Goal: Task Accomplishment & Management: Contribute content

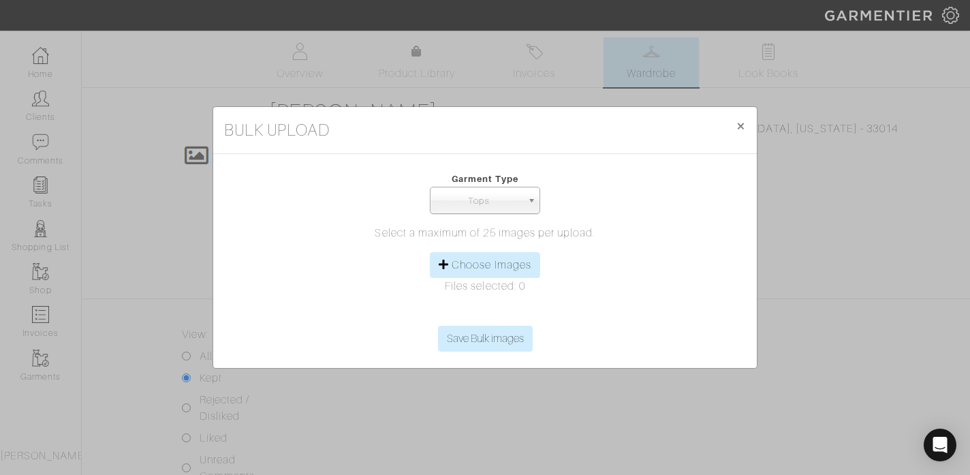
select select "1"
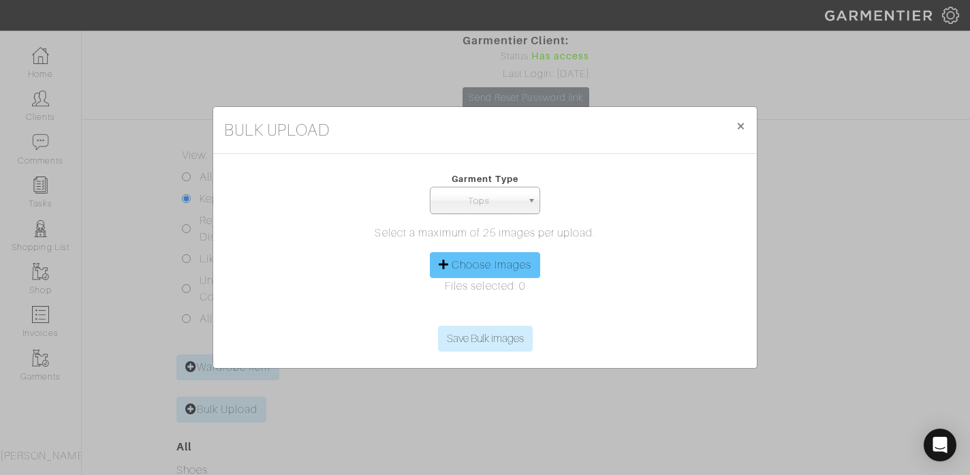
click at [492, 264] on label "Choose Images" at bounding box center [492, 265] width 80 height 16
click at [492, 305] on input "Choose Images" at bounding box center [485, 315] width 208 height 20
type input "C:\fakepath\IMG_3451.jpg"
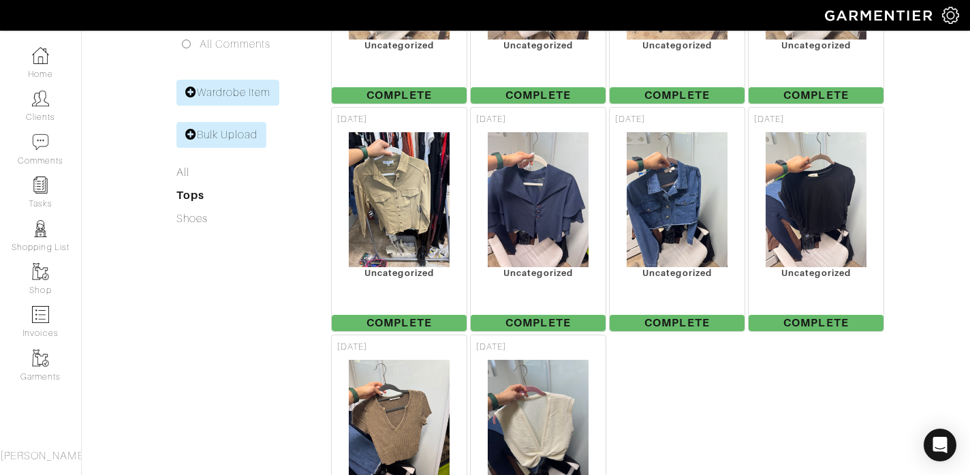
scroll to position [441, 0]
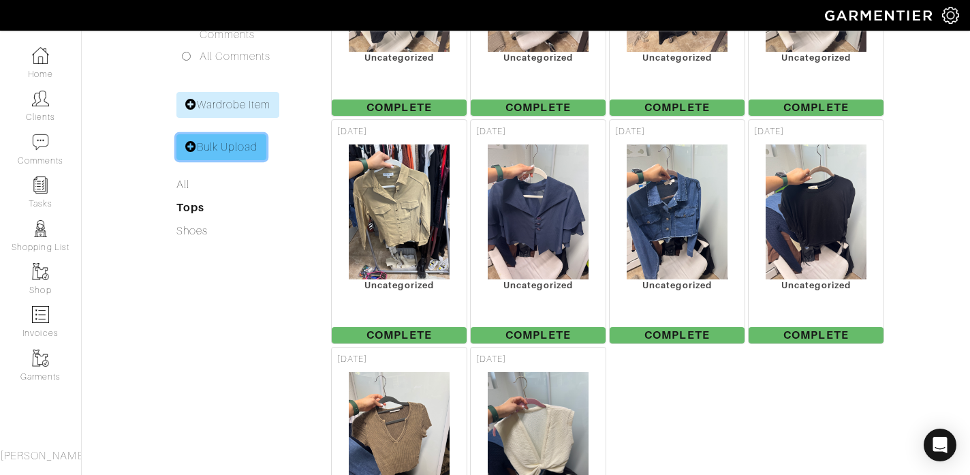
click at [236, 134] on link "Bulk Upload" at bounding box center [221, 147] width 91 height 26
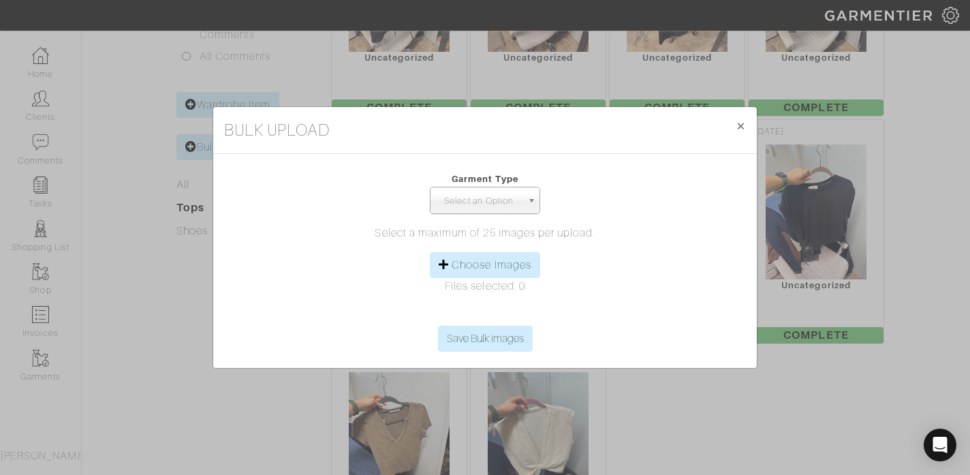
click at [492, 197] on span "Select an Option" at bounding box center [479, 200] width 86 height 27
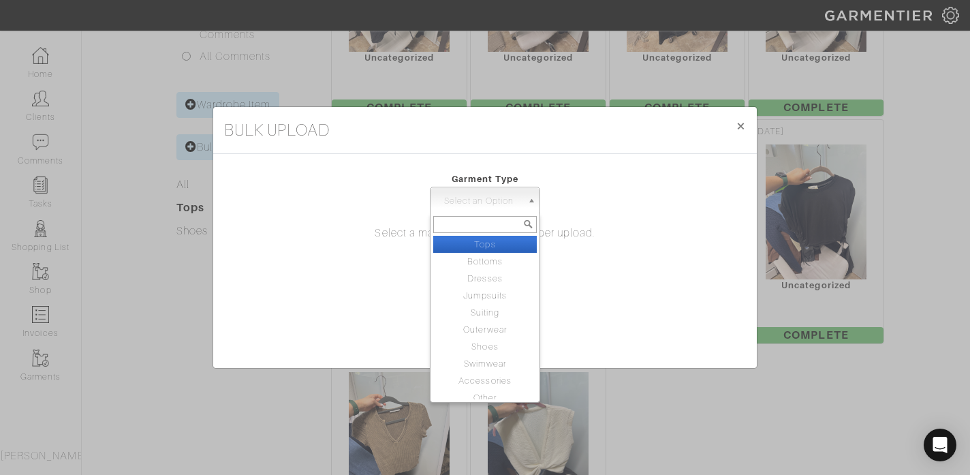
click at [492, 244] on li "Tops" at bounding box center [485, 244] width 104 height 17
select select "1"
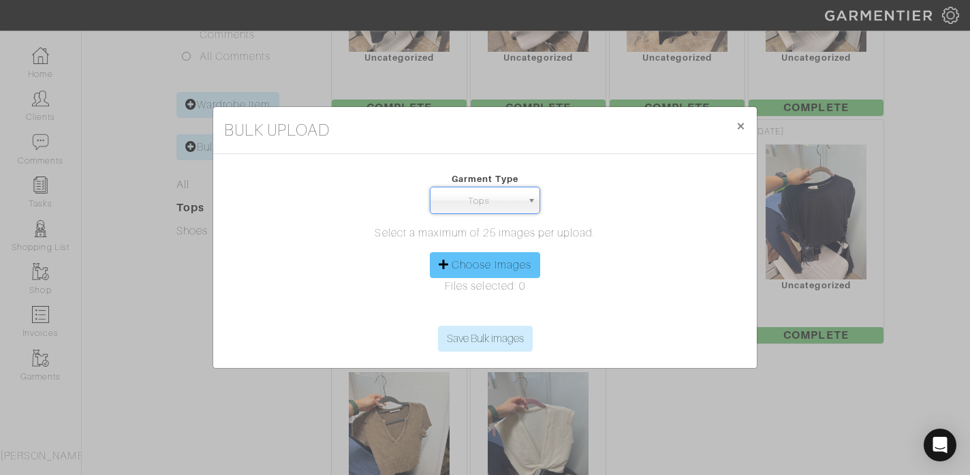
click at [500, 266] on label "Choose Images" at bounding box center [492, 265] width 80 height 16
click at [500, 305] on input "Choose Images" at bounding box center [485, 315] width 208 height 20
type input "C:\fakepath\IMG_3440.jpg"
click at [513, 271] on label "Choose Images" at bounding box center [492, 265] width 80 height 16
click at [513, 305] on input "Choose Images" at bounding box center [485, 315] width 208 height 20
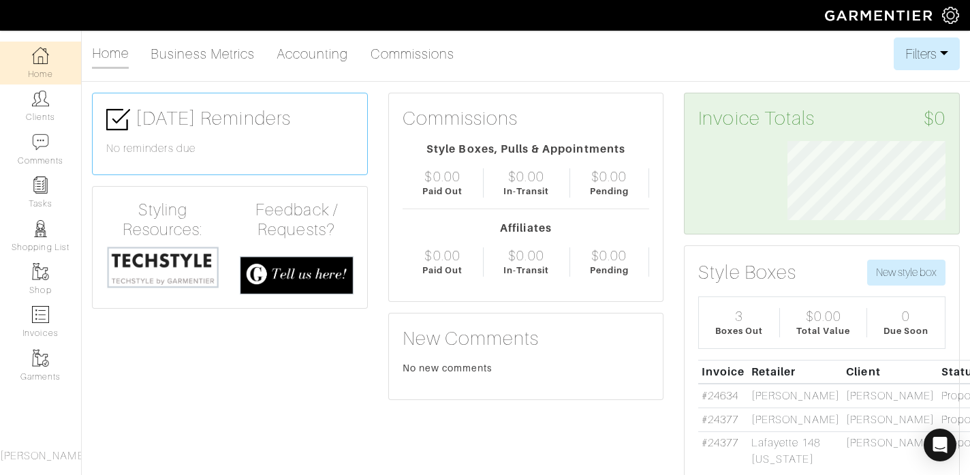
scroll to position [79, 178]
click at [52, 117] on link "Clients" at bounding box center [40, 105] width 81 height 43
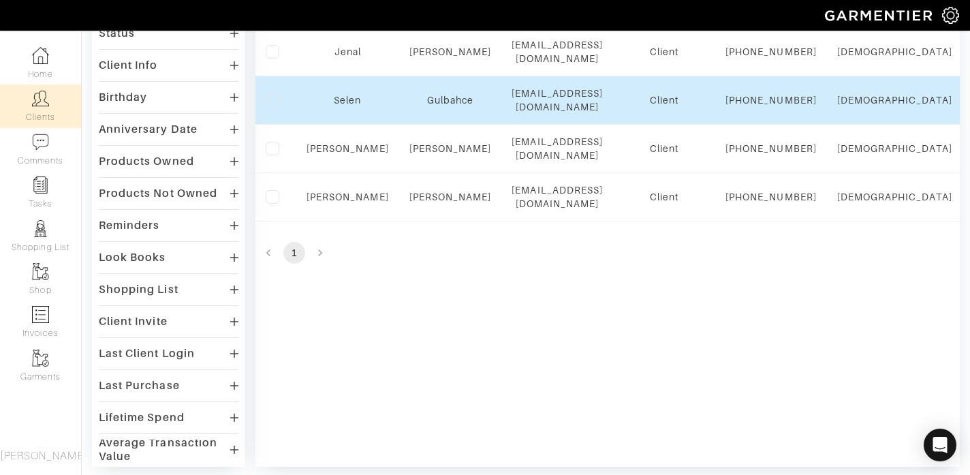
scroll to position [213, 0]
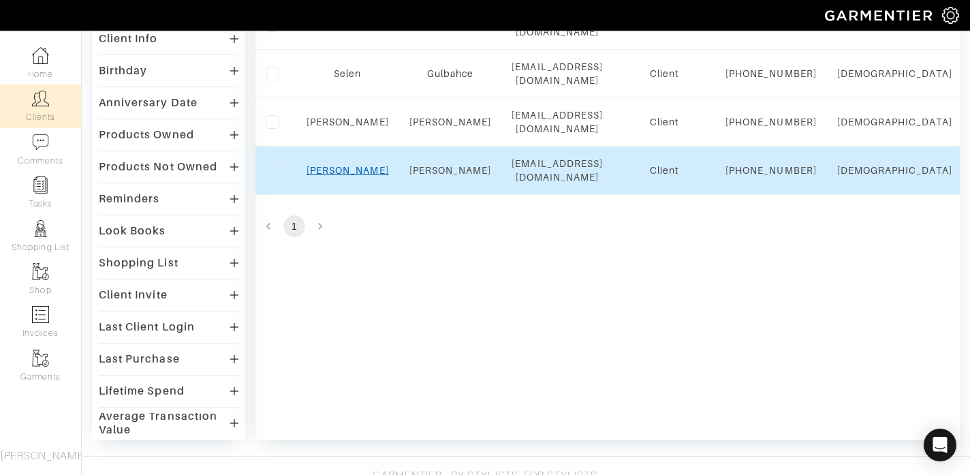
click at [343, 176] on link "Susan" at bounding box center [348, 170] width 82 height 11
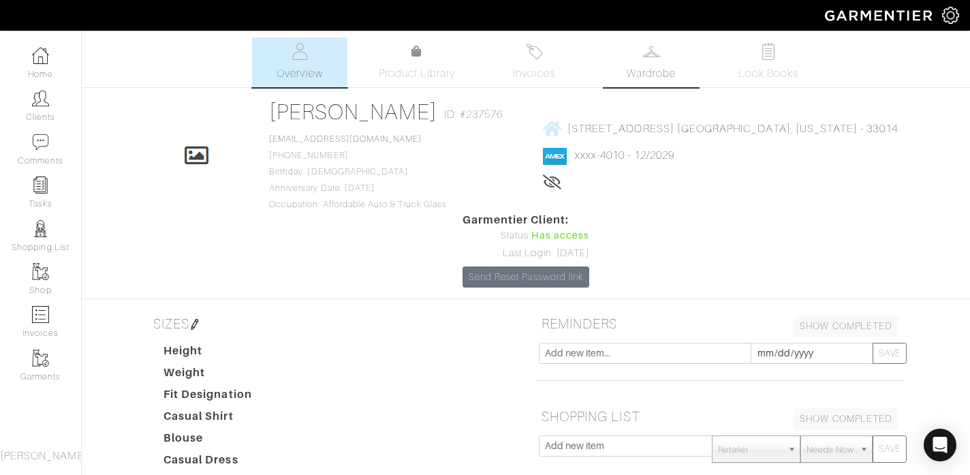
click at [668, 66] on span "Wardrobe" at bounding box center [651, 73] width 49 height 16
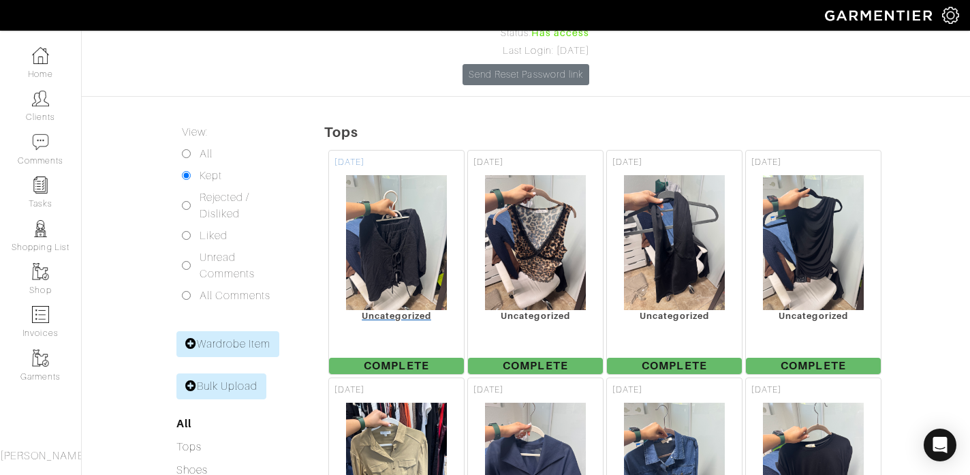
scroll to position [208, 0]
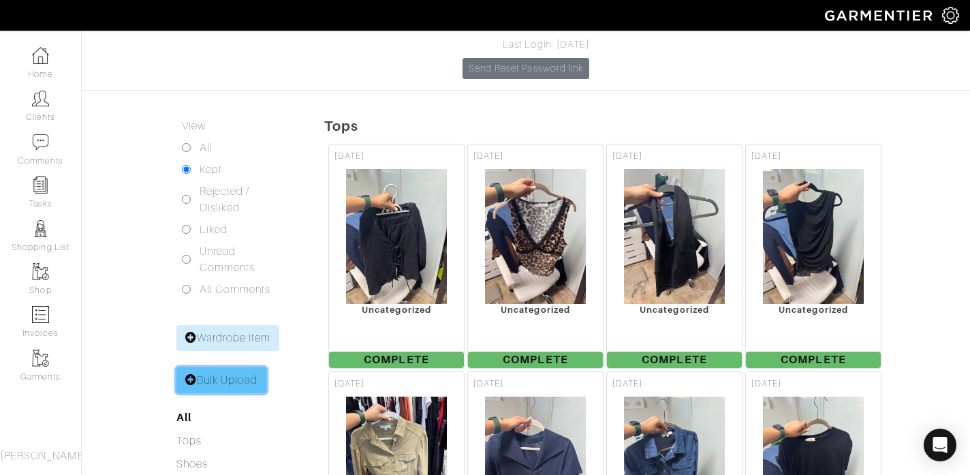
click at [215, 367] on link "Bulk Upload" at bounding box center [221, 380] width 91 height 26
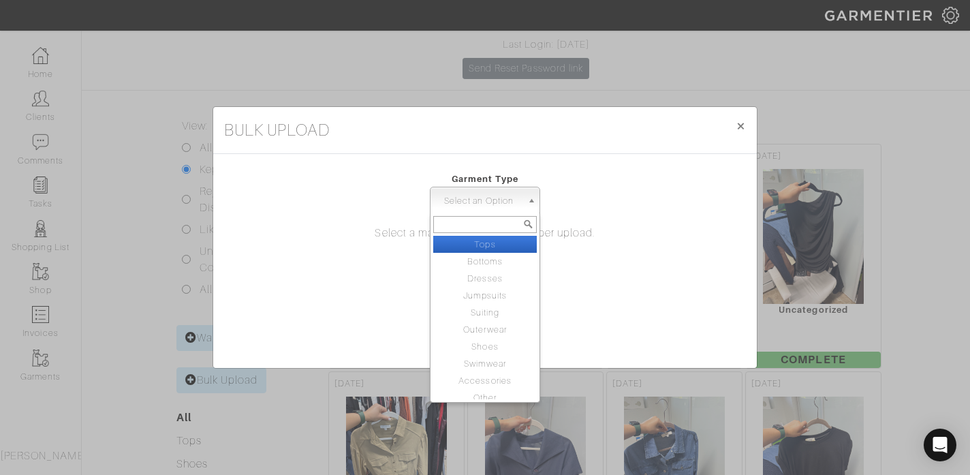
click at [519, 206] on span "Select an Option" at bounding box center [479, 200] width 86 height 27
click at [512, 243] on li "Tops" at bounding box center [485, 244] width 104 height 17
select select "1"
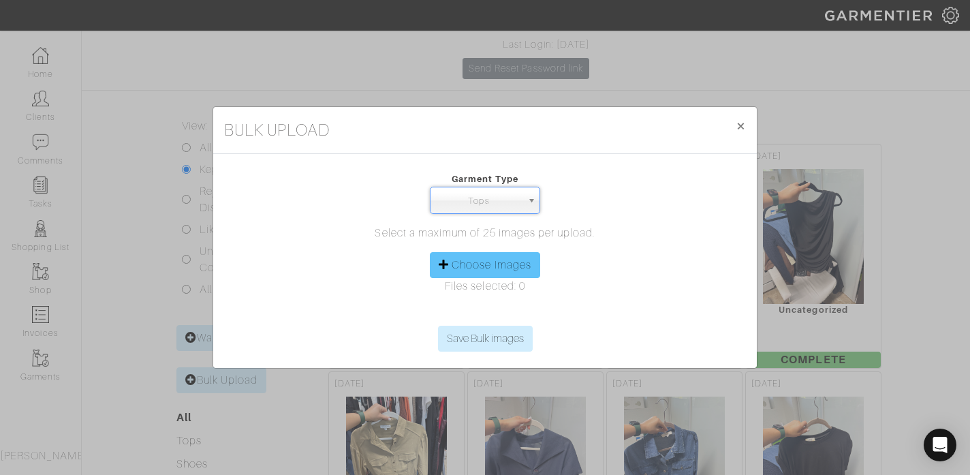
click at [501, 264] on label "Choose Images" at bounding box center [492, 265] width 80 height 16
click at [501, 305] on input "Choose Images" at bounding box center [485, 315] width 208 height 20
type input "C:\fakepath\IMG_3429.jpg"
click at [500, 264] on label "Choose Images" at bounding box center [492, 265] width 80 height 16
click at [500, 305] on input "Choose Images" at bounding box center [485, 315] width 208 height 20
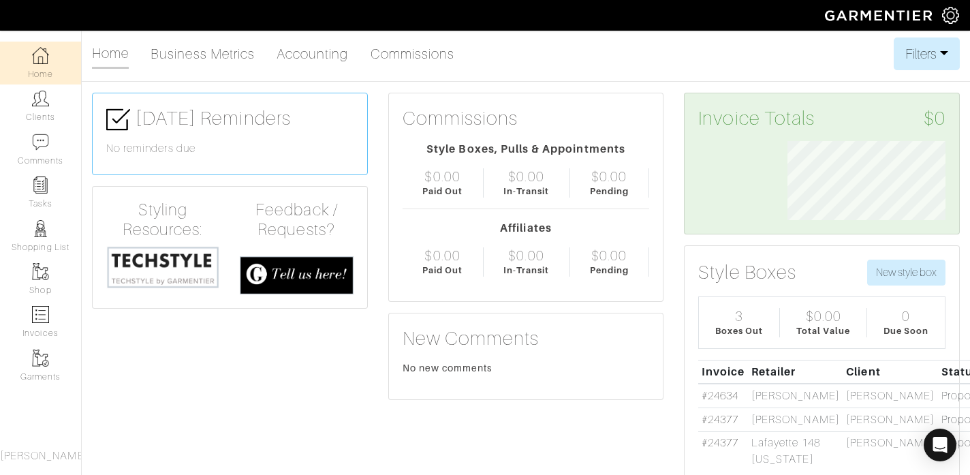
scroll to position [79, 178]
click at [45, 108] on link "Clients" at bounding box center [40, 105] width 81 height 43
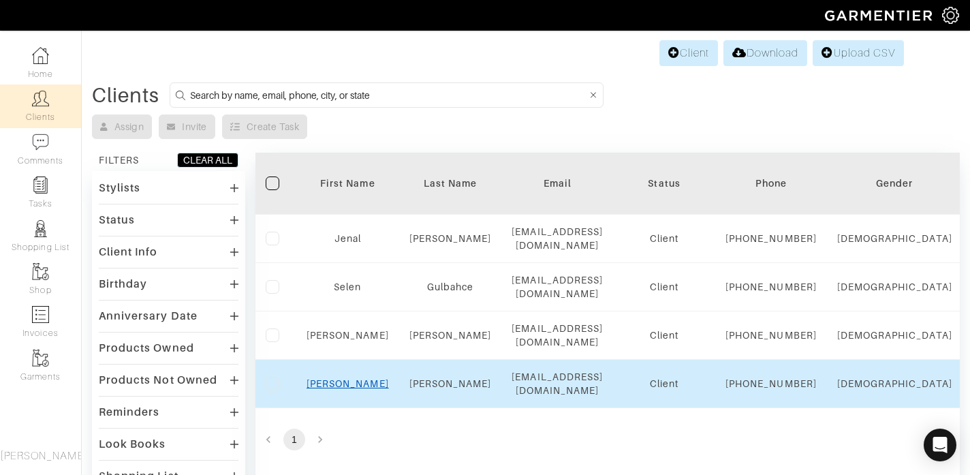
click at [347, 389] on link "Susan" at bounding box center [348, 383] width 82 height 11
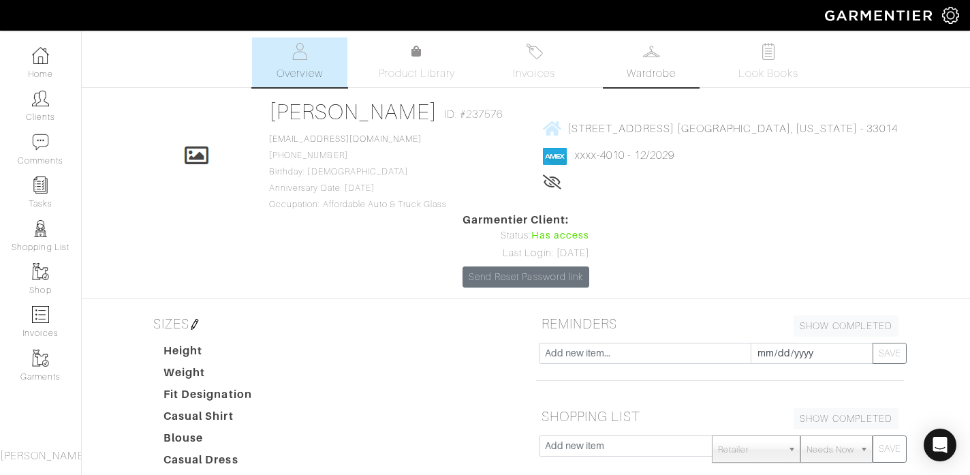
click at [648, 49] on img at bounding box center [651, 51] width 17 height 17
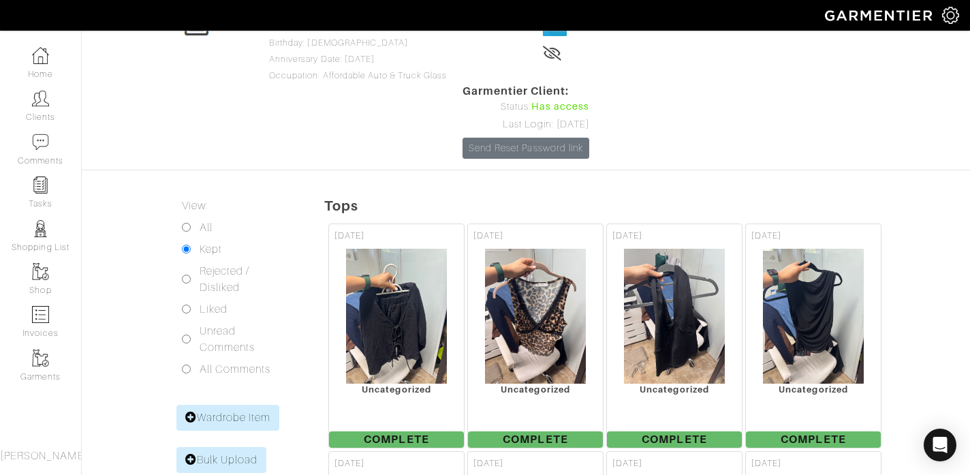
scroll to position [144, 0]
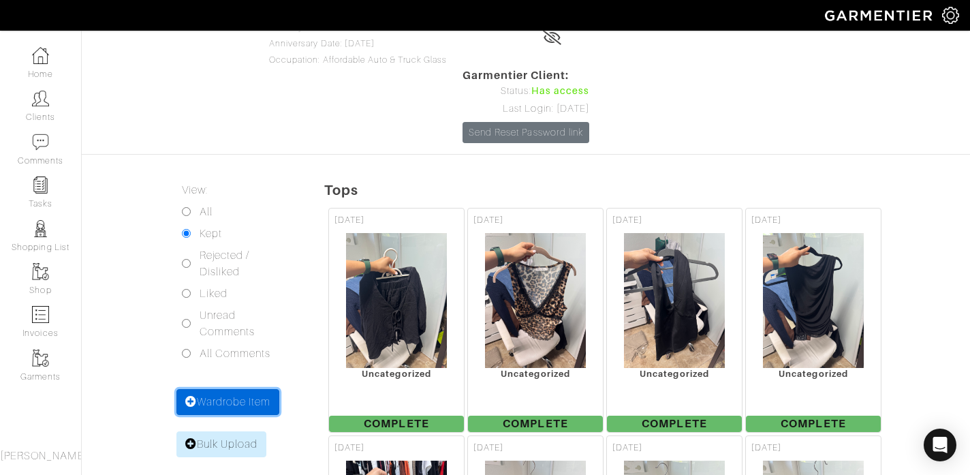
click at [219, 389] on link "Wardrobe Item" at bounding box center [228, 402] width 104 height 26
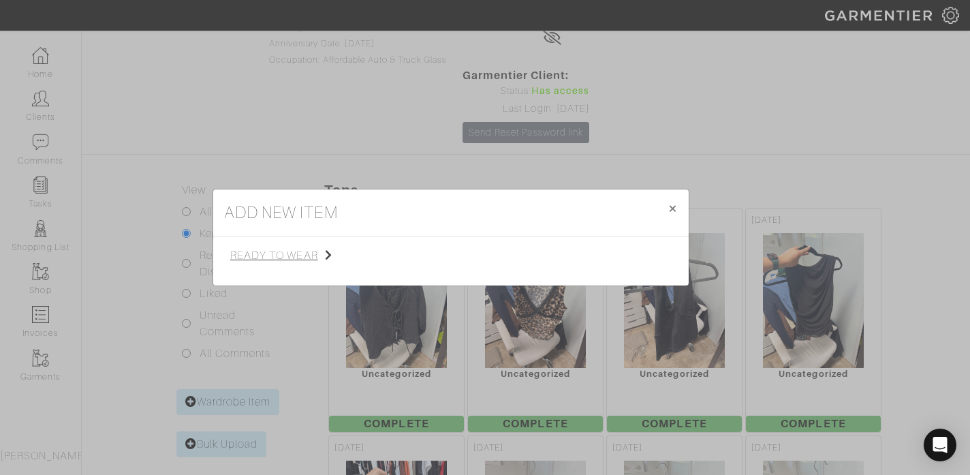
click at [283, 260] on span "ready to wear" at bounding box center [298, 255] width 137 height 16
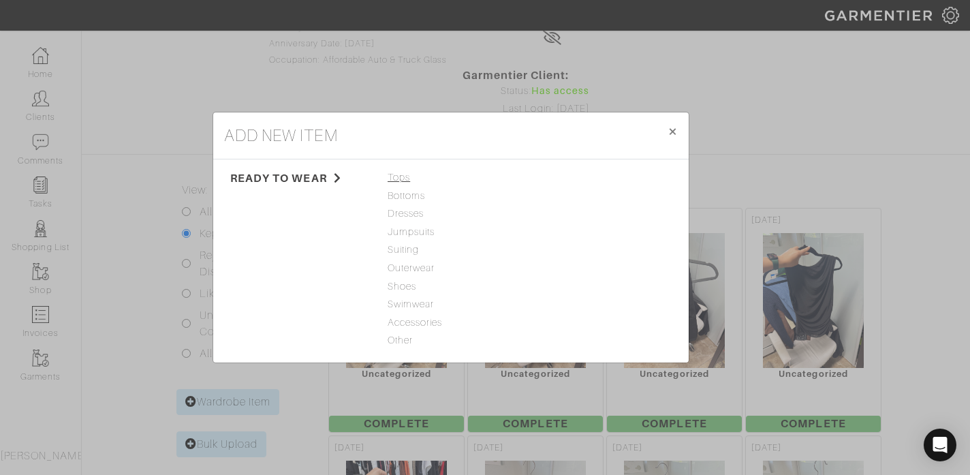
click at [394, 178] on span "Tops" at bounding box center [451, 177] width 127 height 15
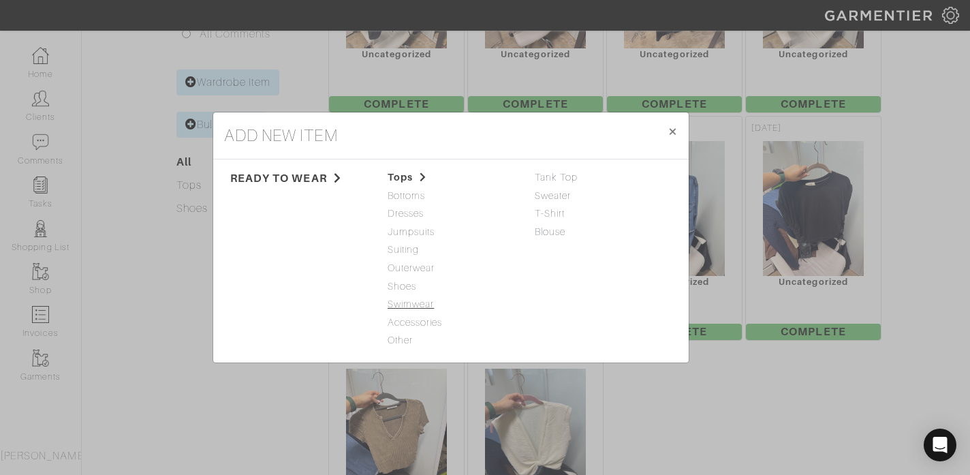
scroll to position [482, 0]
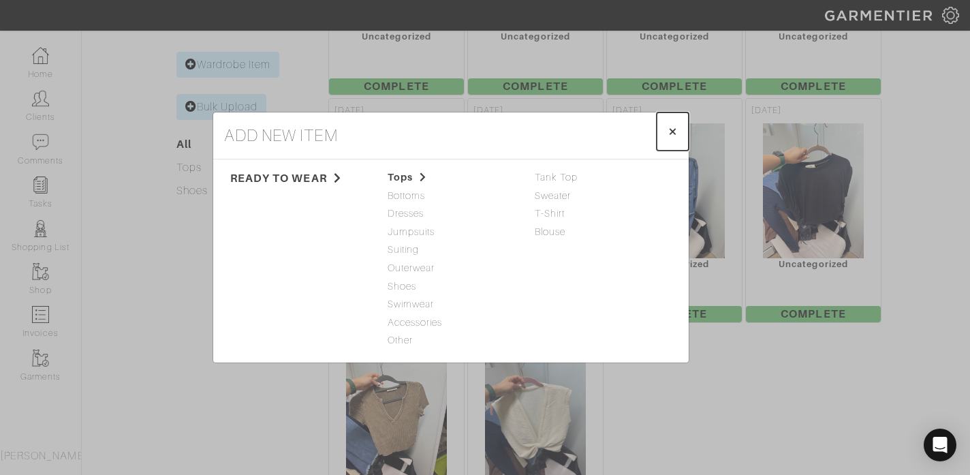
click at [673, 132] on span "×" at bounding box center [673, 131] width 10 height 18
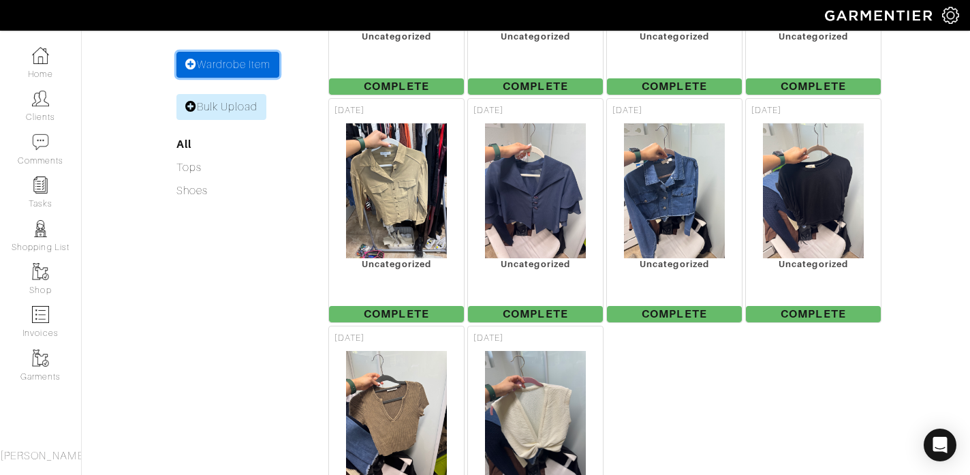
scroll to position [458, 0]
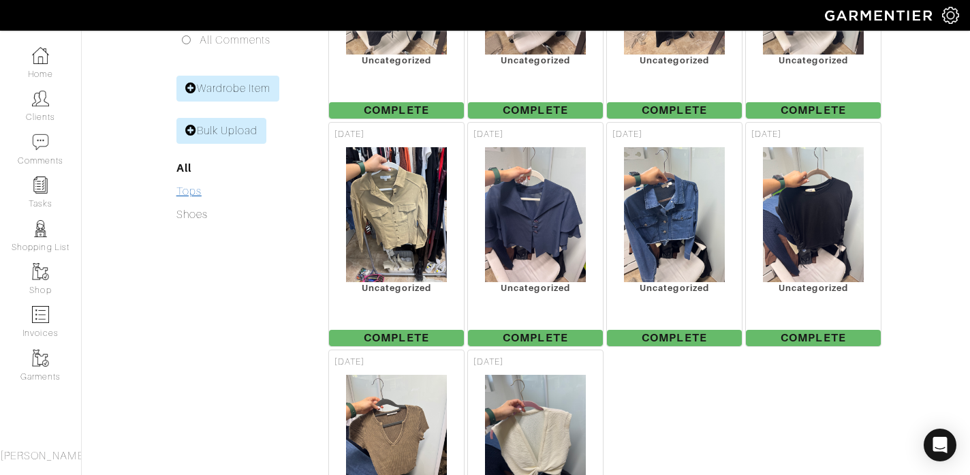
click at [194, 185] on link "Tops" at bounding box center [188, 191] width 25 height 12
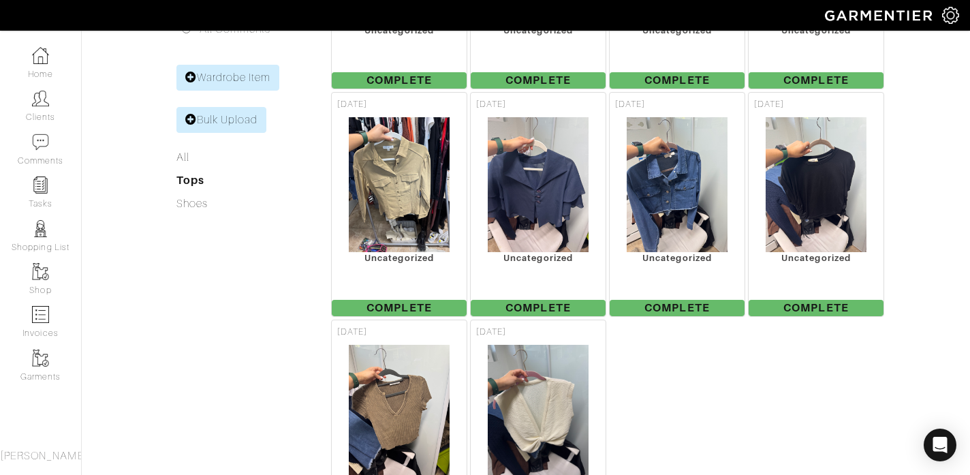
scroll to position [468, 0]
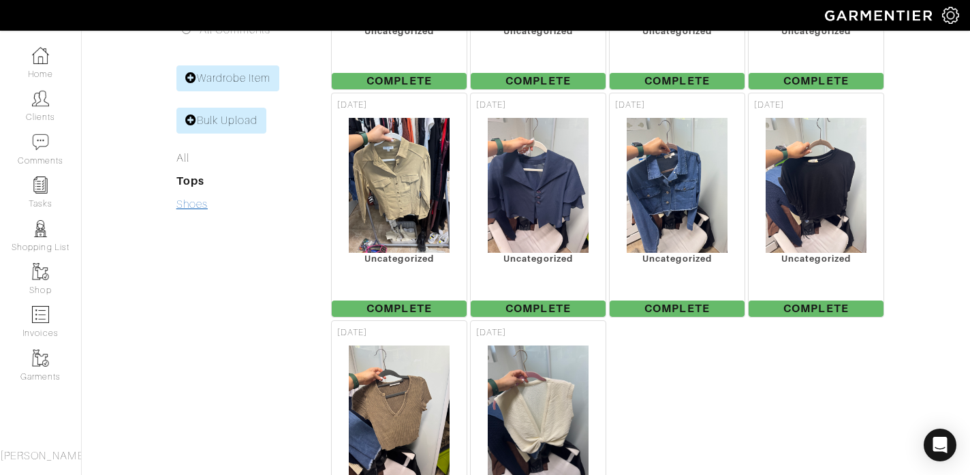
click at [198, 198] on link "Shoes" at bounding box center [191, 204] width 31 height 12
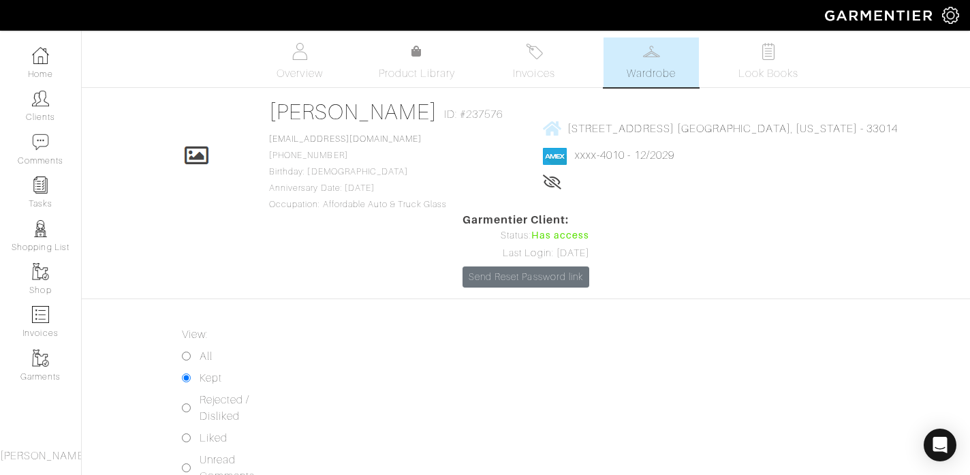
scroll to position [202, 0]
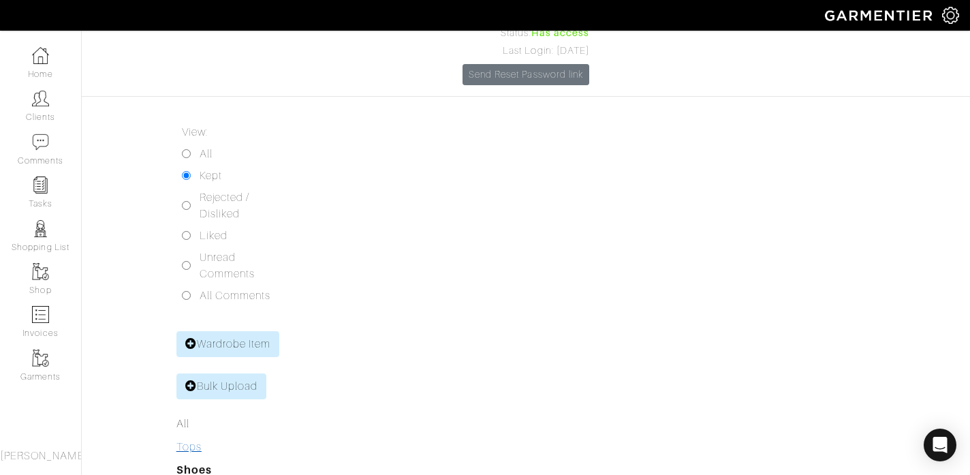
click at [193, 441] on link "Tops" at bounding box center [188, 447] width 25 height 12
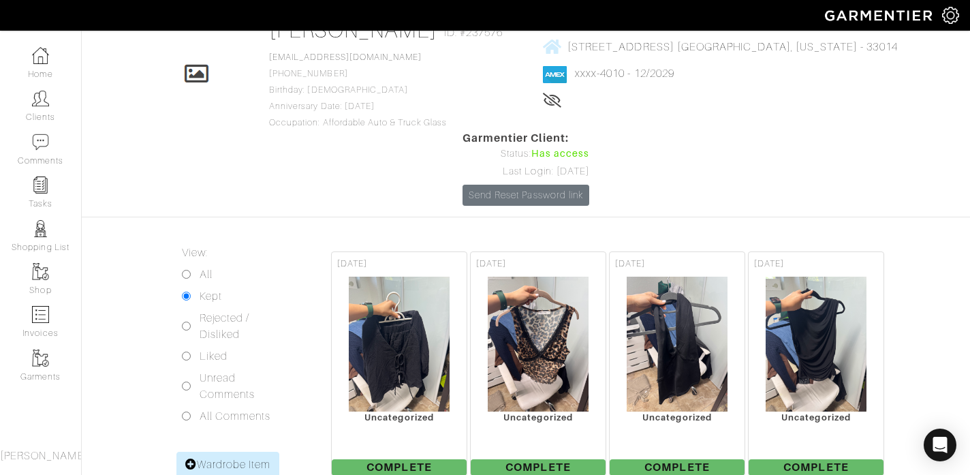
scroll to position [202, 0]
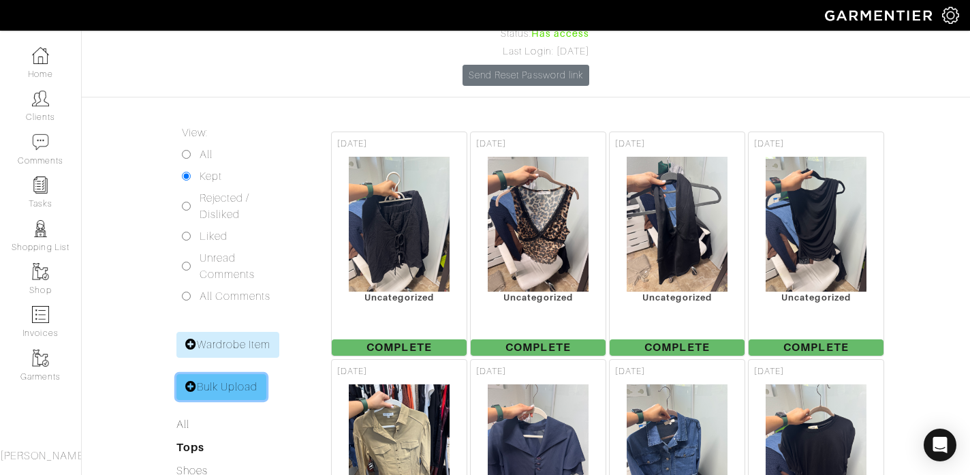
click at [237, 374] on link "Bulk Upload" at bounding box center [221, 387] width 91 height 26
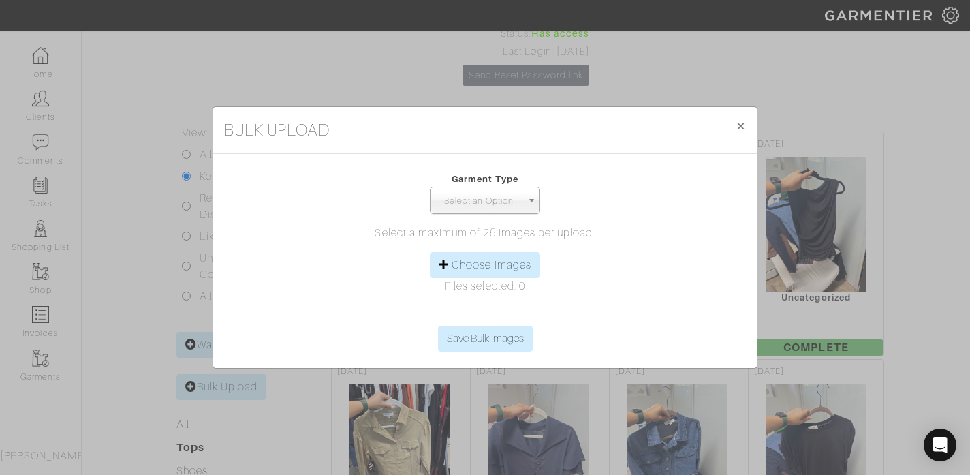
click at [510, 204] on span "Select an Option" at bounding box center [479, 200] width 86 height 27
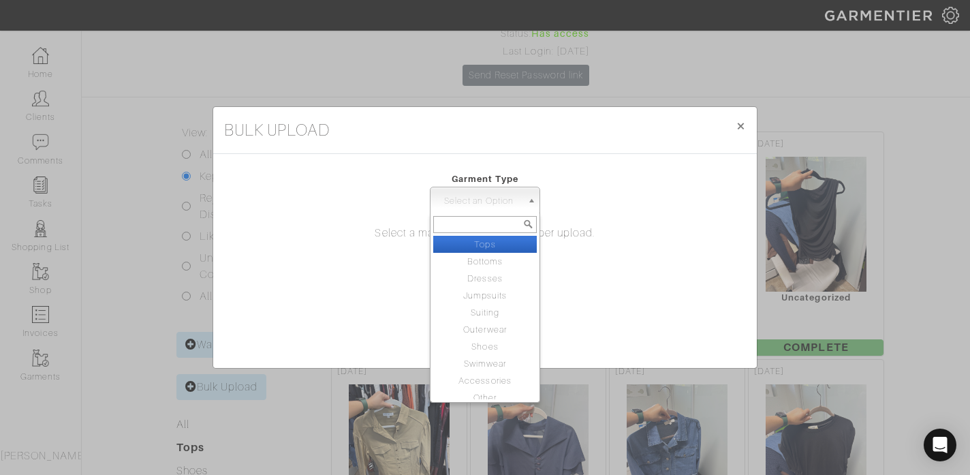
click at [505, 242] on li "Tops" at bounding box center [485, 244] width 104 height 17
select select "1"
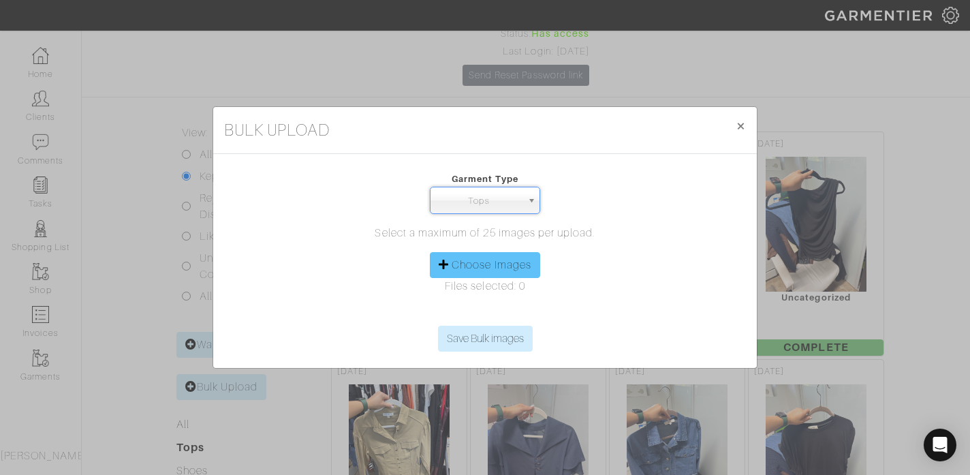
click at [496, 264] on label "Choose Images" at bounding box center [492, 265] width 80 height 16
click at [496, 305] on input "Choose Images" at bounding box center [485, 315] width 208 height 20
type input "C:\fakepath\IMG_3429.jpg"
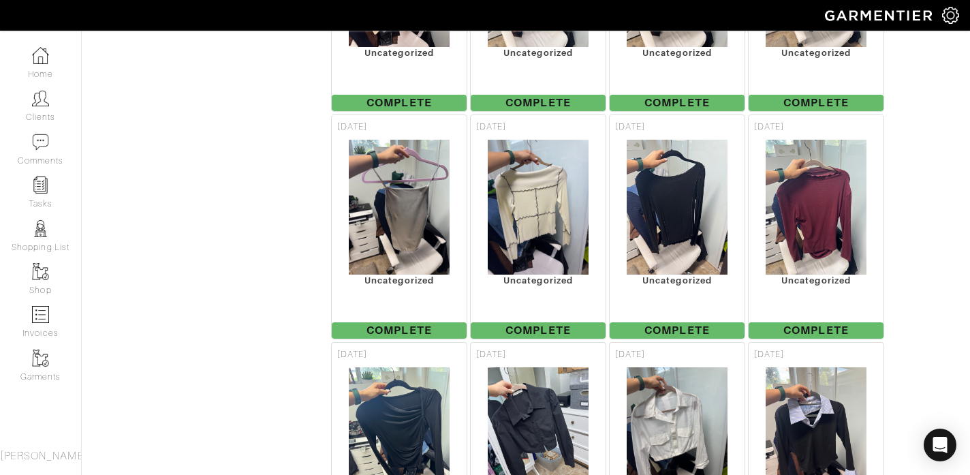
scroll to position [1358, 0]
